Goal: Information Seeking & Learning: Learn about a topic

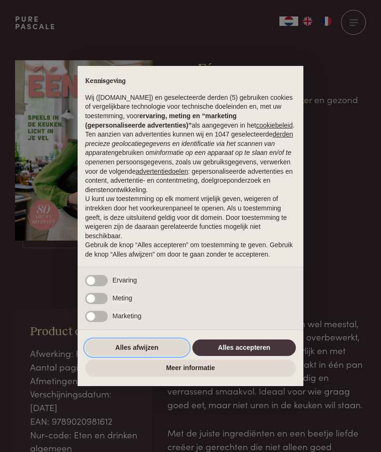
click at [146, 352] on button "Alles afwijzen" at bounding box center [136, 347] width 103 height 17
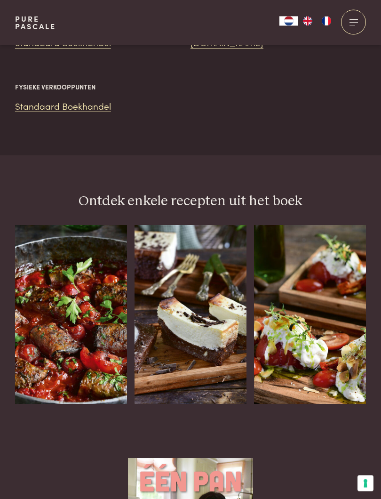
scroll to position [1071, 0]
click at [76, 278] on img at bounding box center [71, 314] width 112 height 179
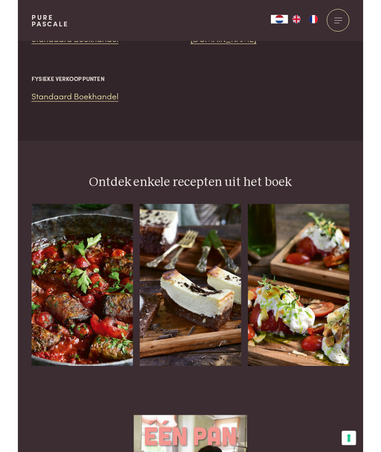
scroll to position [1097, 0]
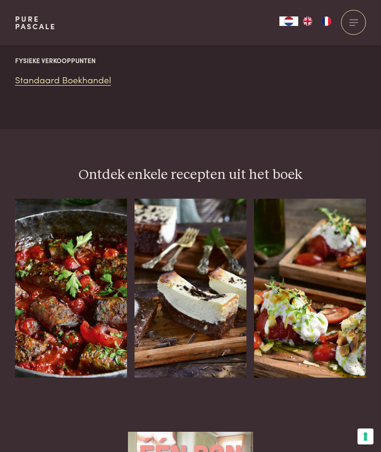
click at [318, 240] on img at bounding box center [310, 287] width 112 height 179
click at [201, 242] on img at bounding box center [191, 287] width 112 height 179
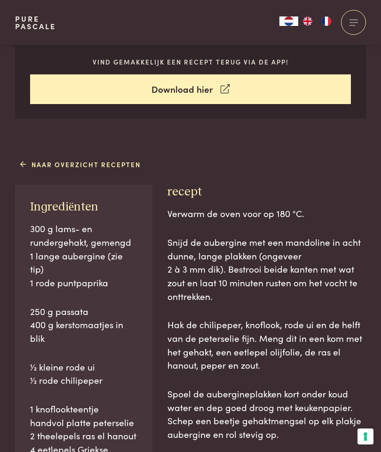
scroll to position [382, 0]
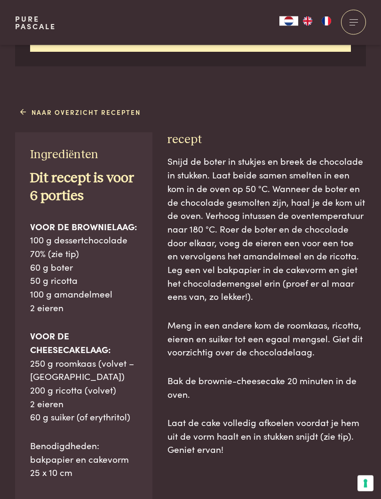
scroll to position [436, 0]
click at [305, 242] on span "Snijd de boter in stukjes en breek de chocolade in stukken. Laat beide samen sm…" at bounding box center [266, 228] width 198 height 148
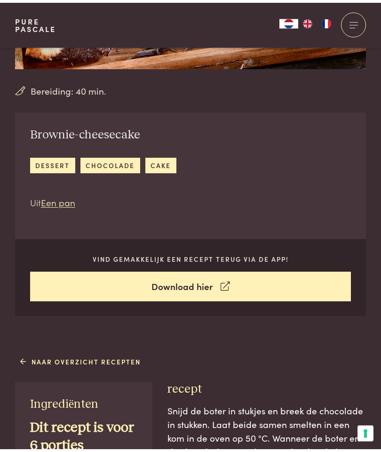
scroll to position [190, 0]
